Goal: Information Seeking & Learning: Learn about a topic

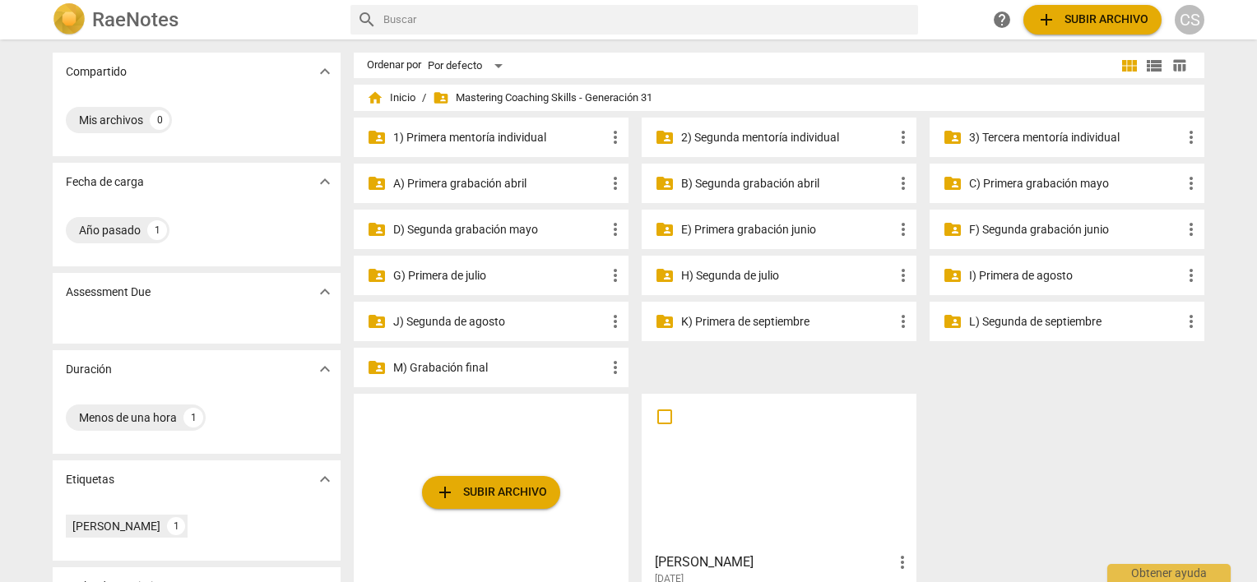
click at [753, 186] on p "B) Segunda grabación abril" at bounding box center [787, 183] width 212 height 17
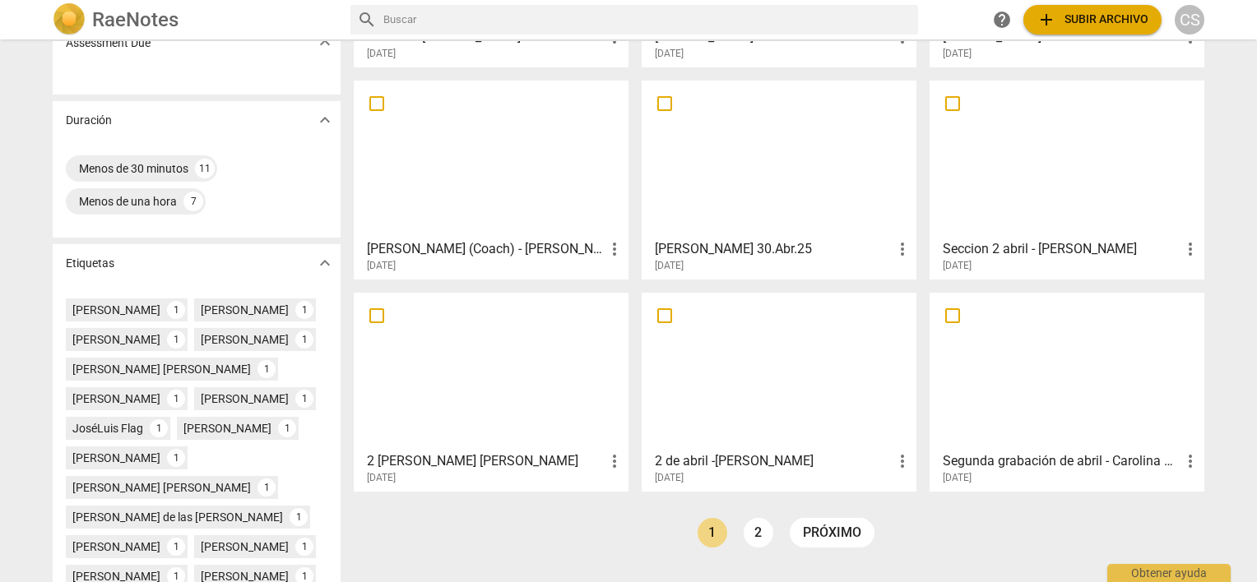
scroll to position [257, 0]
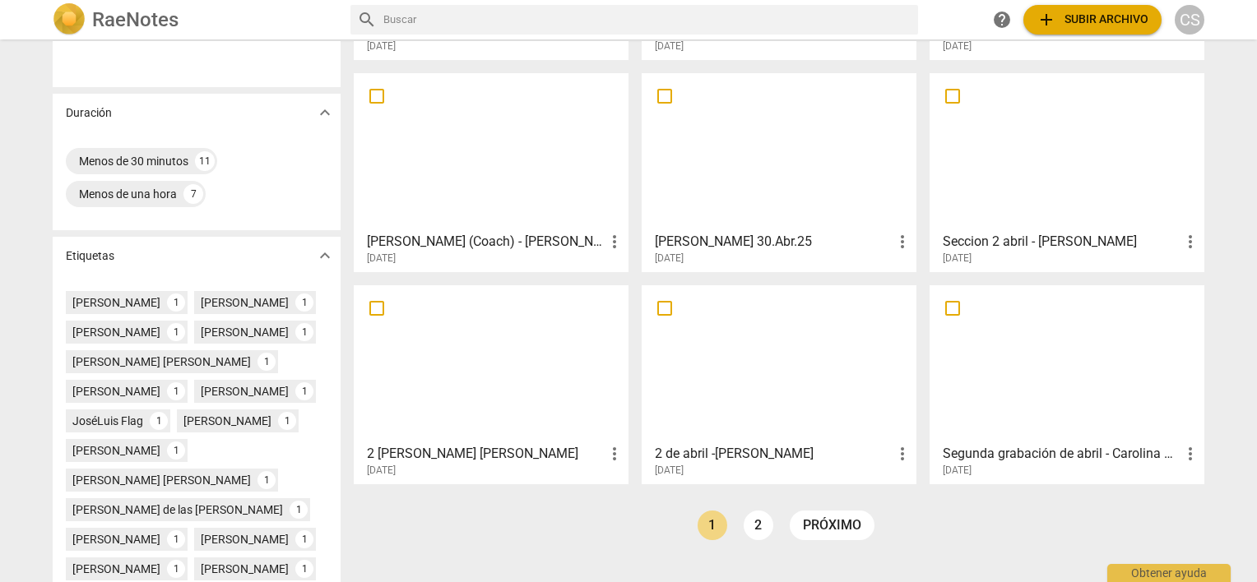
click at [1027, 378] on div at bounding box center [1066, 364] width 263 height 146
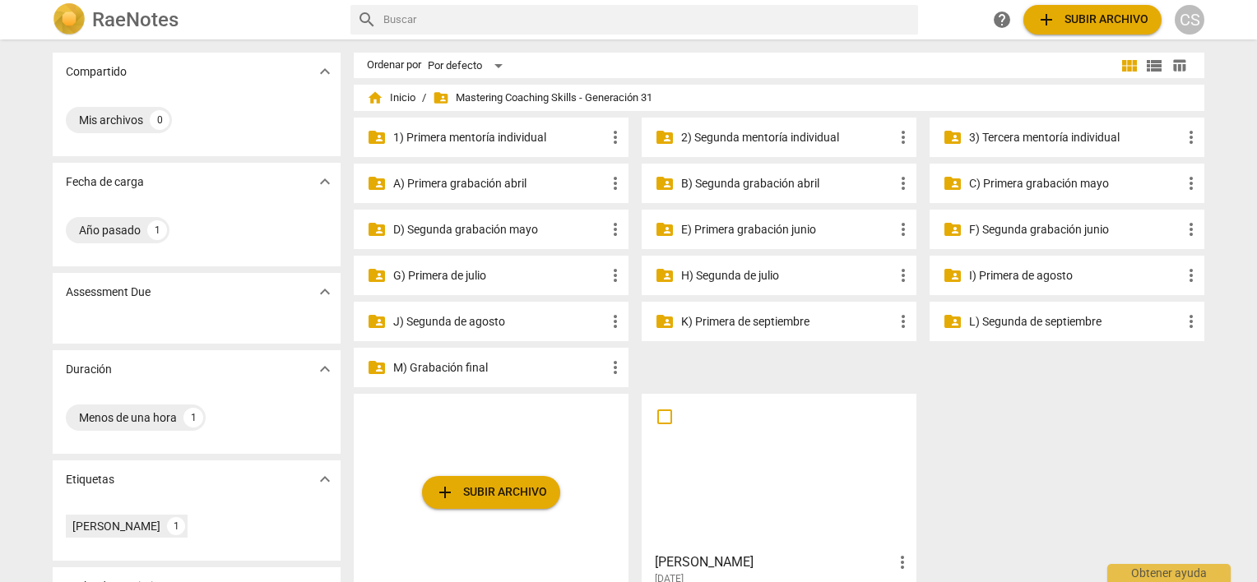
click at [994, 180] on p "C) Primera grabación mayo" at bounding box center [1075, 183] width 212 height 17
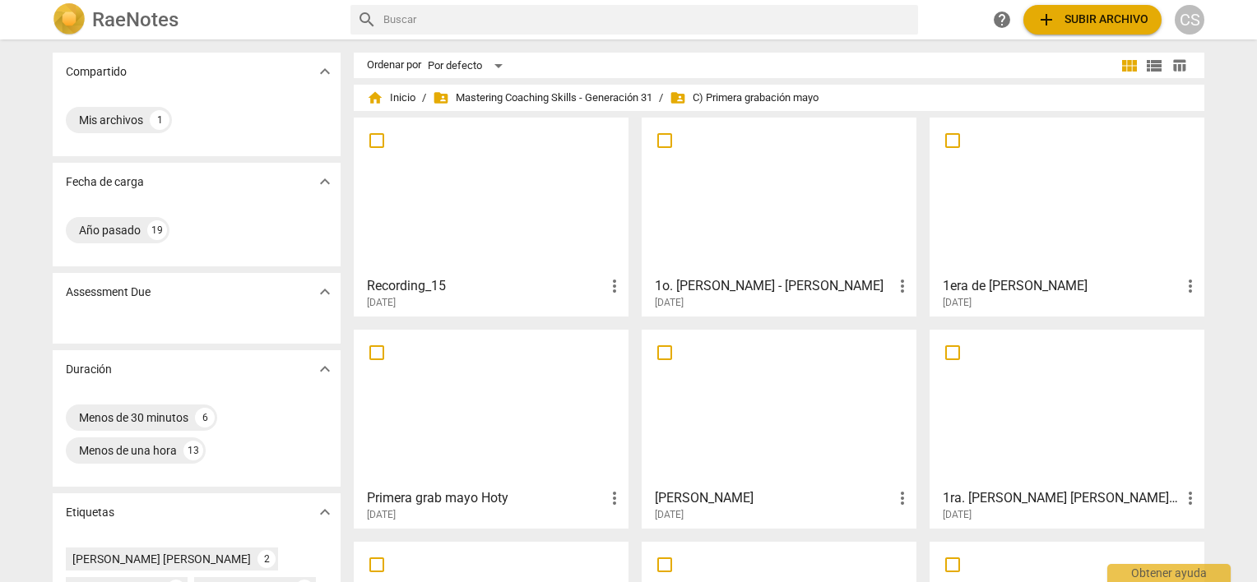
click at [438, 208] on div at bounding box center [490, 196] width 263 height 146
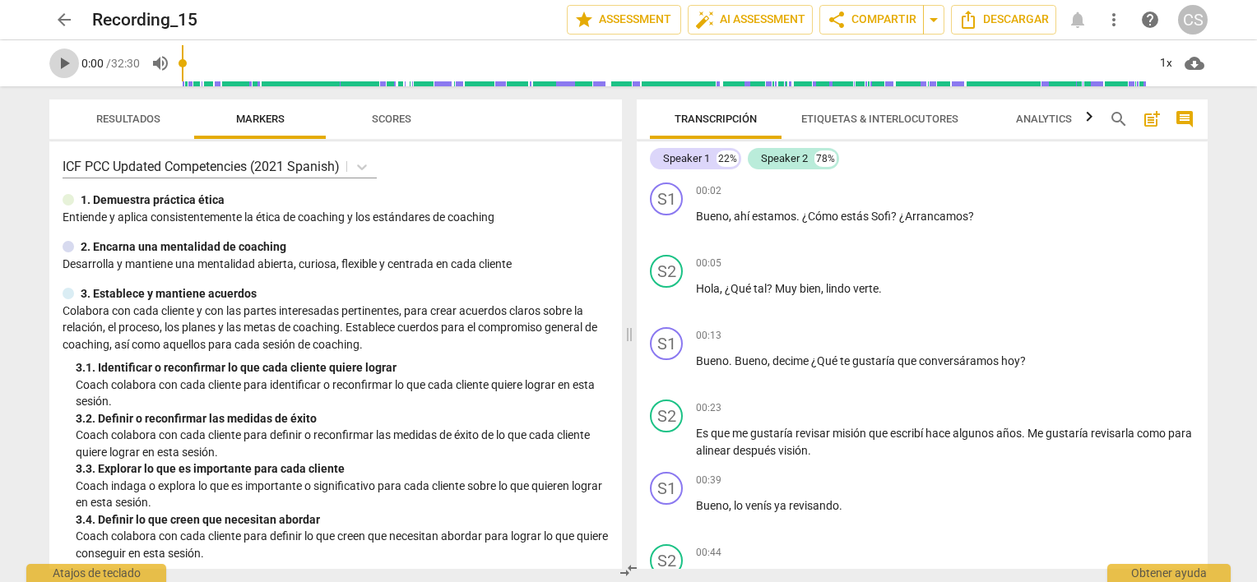
click at [66, 63] on span "play_arrow" at bounding box center [64, 63] width 20 height 20
click at [66, 63] on span "pause" at bounding box center [64, 63] width 20 height 20
type input "4"
click at [219, 20] on span "edit" at bounding box center [226, 20] width 20 height 20
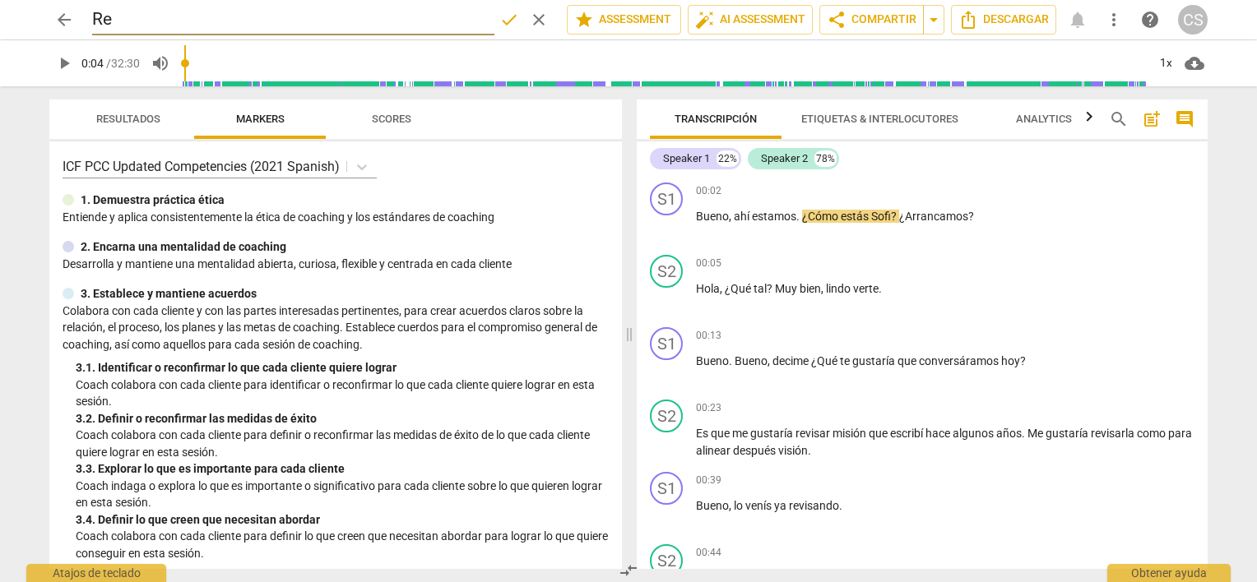
type input "R"
type input "Carolina Sol de Santa [PERSON_NAME]"
click at [503, 21] on span "done" at bounding box center [509, 20] width 20 height 20
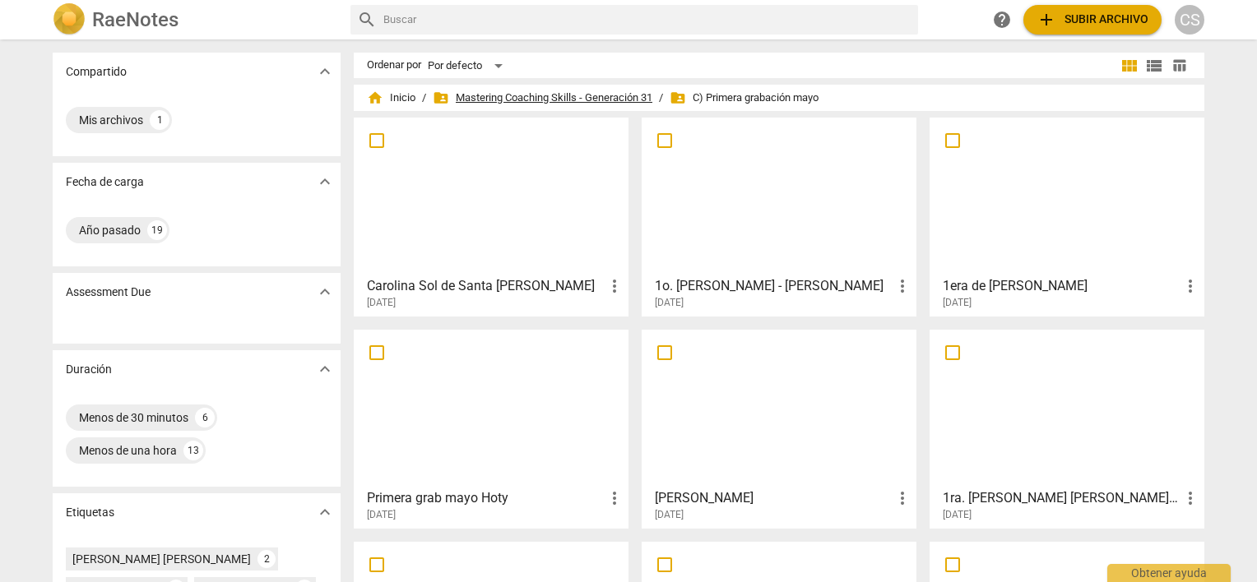
click at [527, 97] on span "folder_shared Mastering Coaching Skills - Generación 31" at bounding box center [543, 98] width 220 height 16
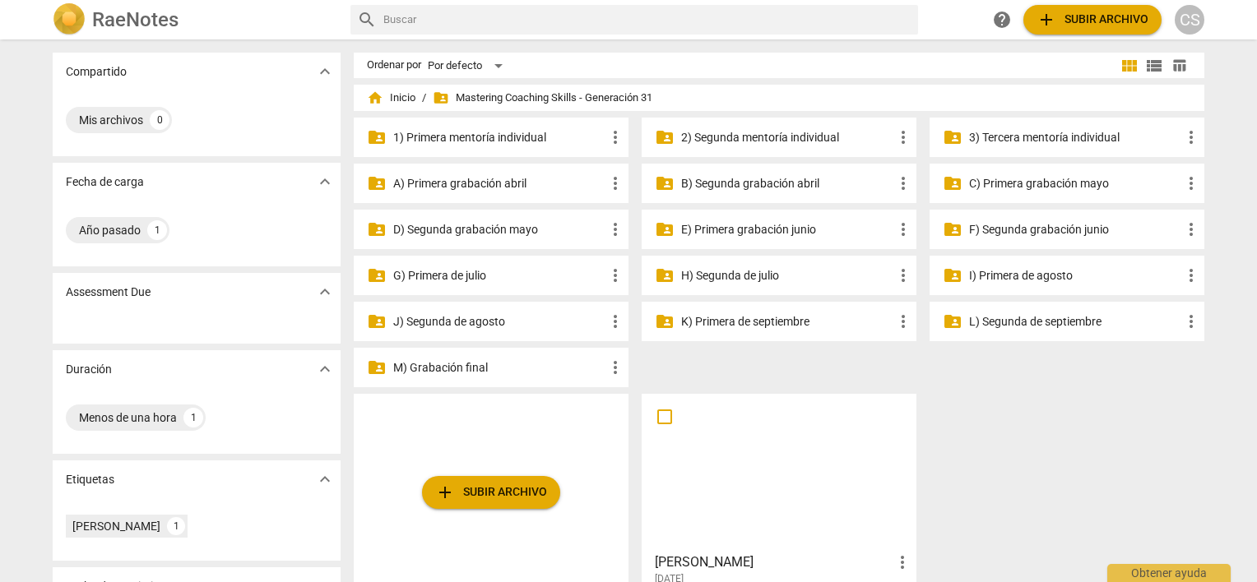
click at [1007, 138] on p "3) Tercera mentoría individual" at bounding box center [1075, 137] width 212 height 17
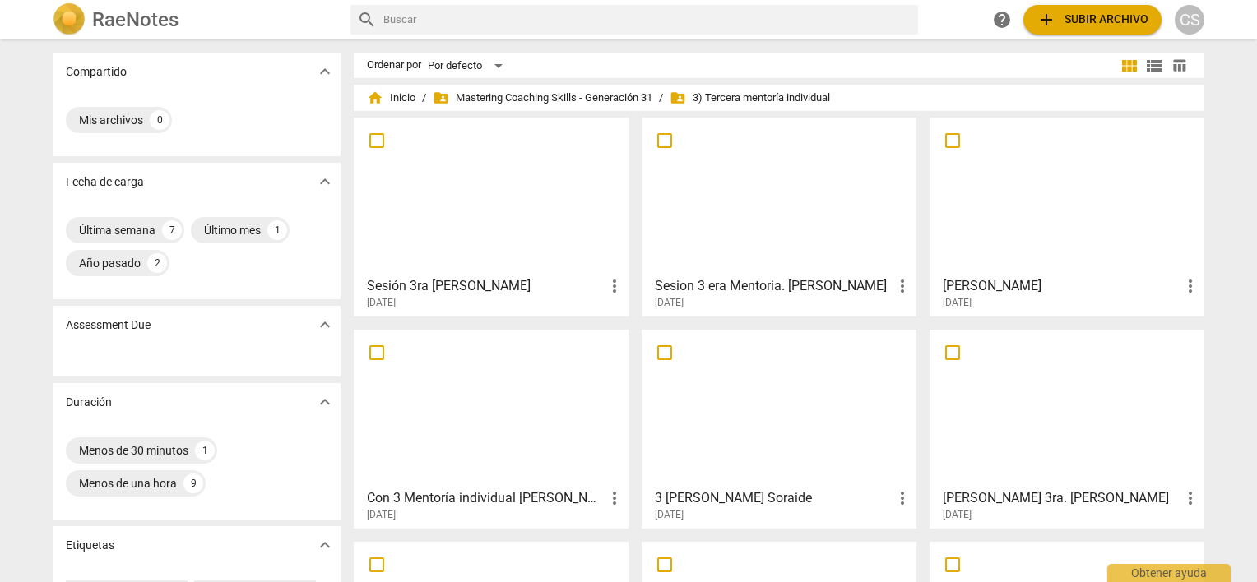
click at [475, 427] on div at bounding box center [490, 409] width 263 height 146
